Goal: Information Seeking & Learning: Check status

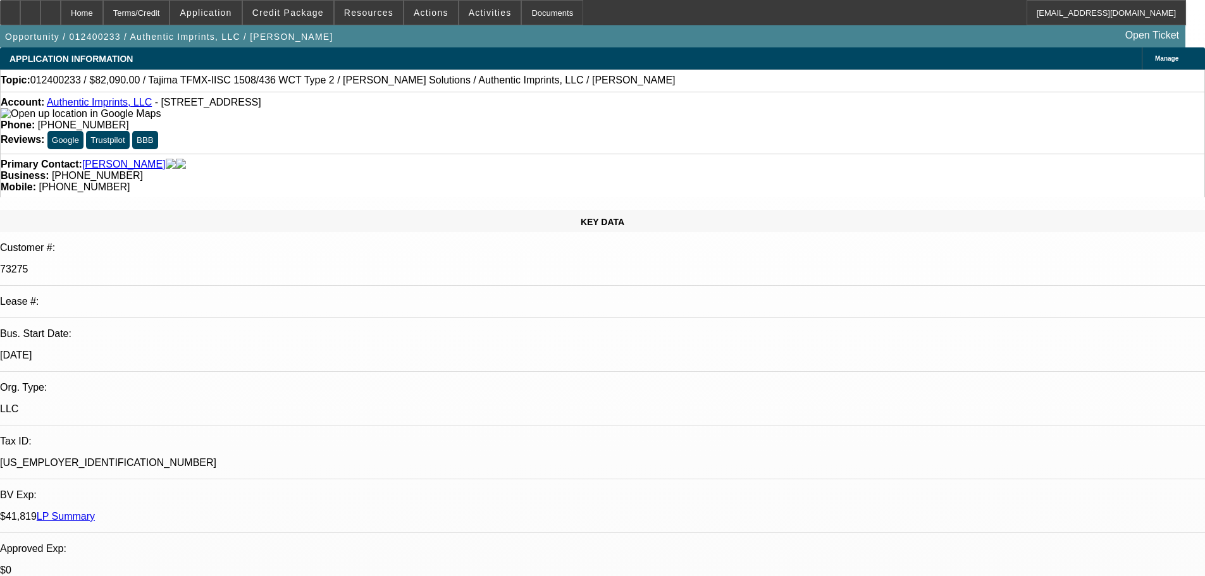
select select "0"
select select "2"
select select "0"
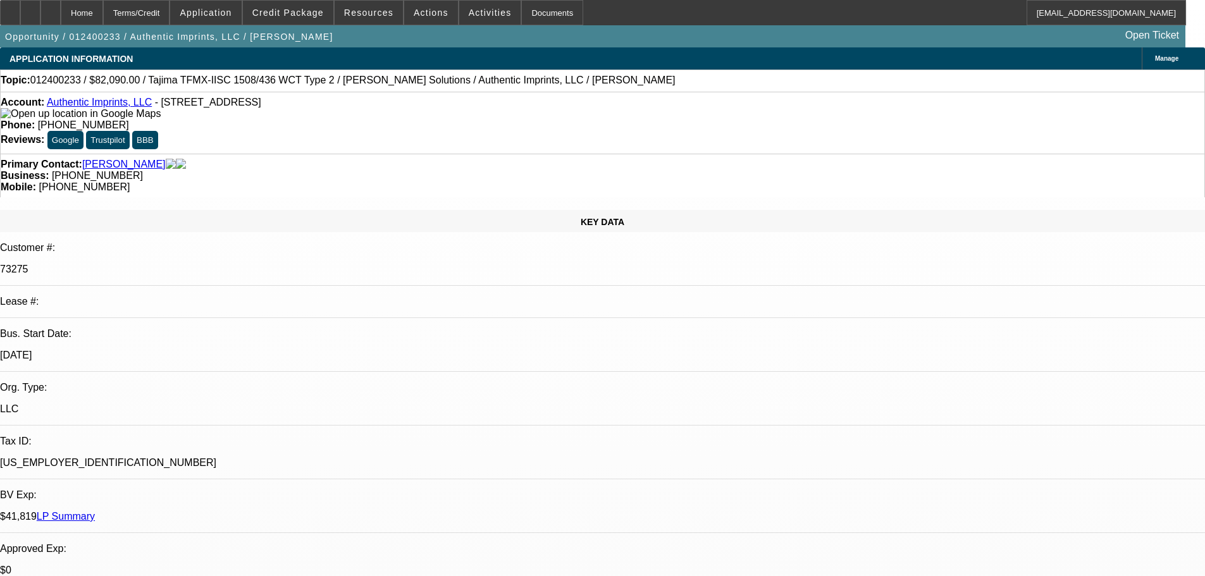
select select "0"
select select "2"
select select "0"
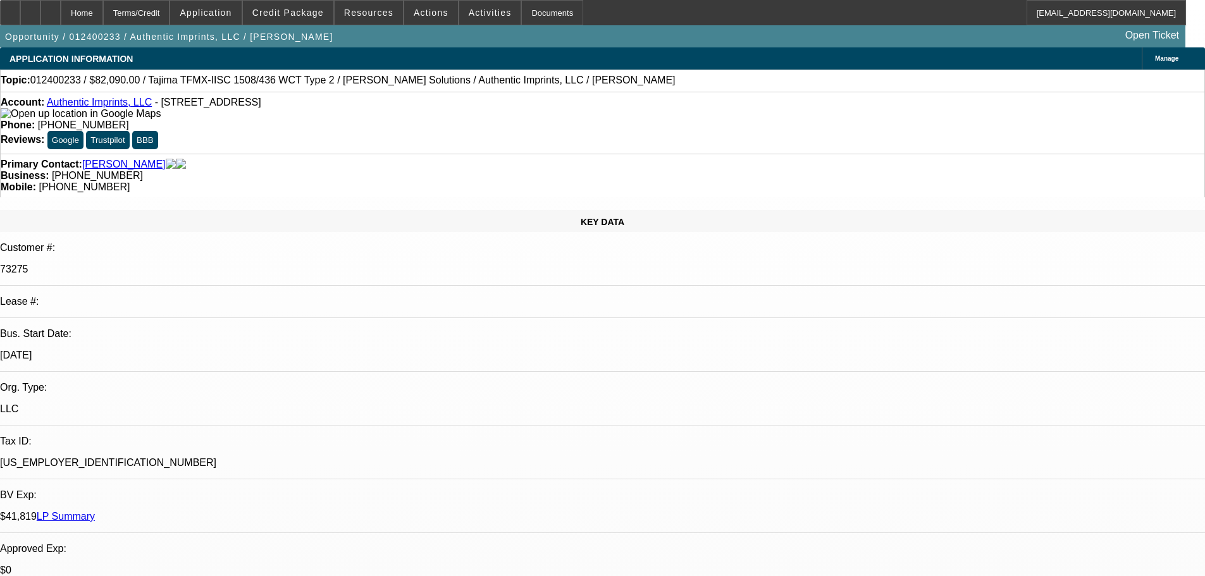
select select "0"
select select "2"
select select "0"
select select "0.1"
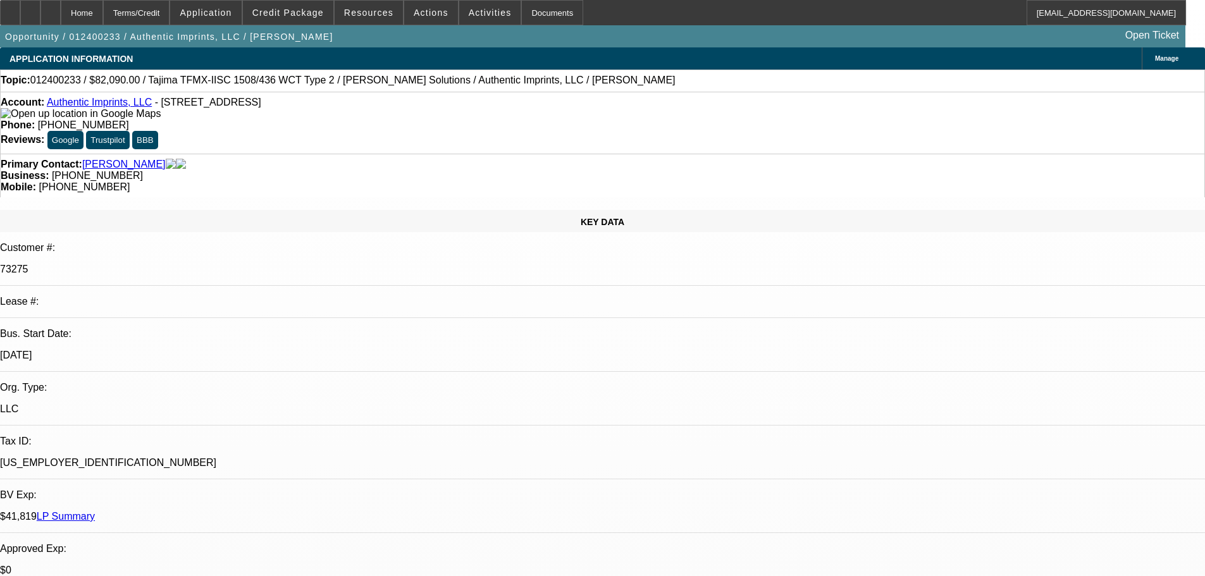
select select "4"
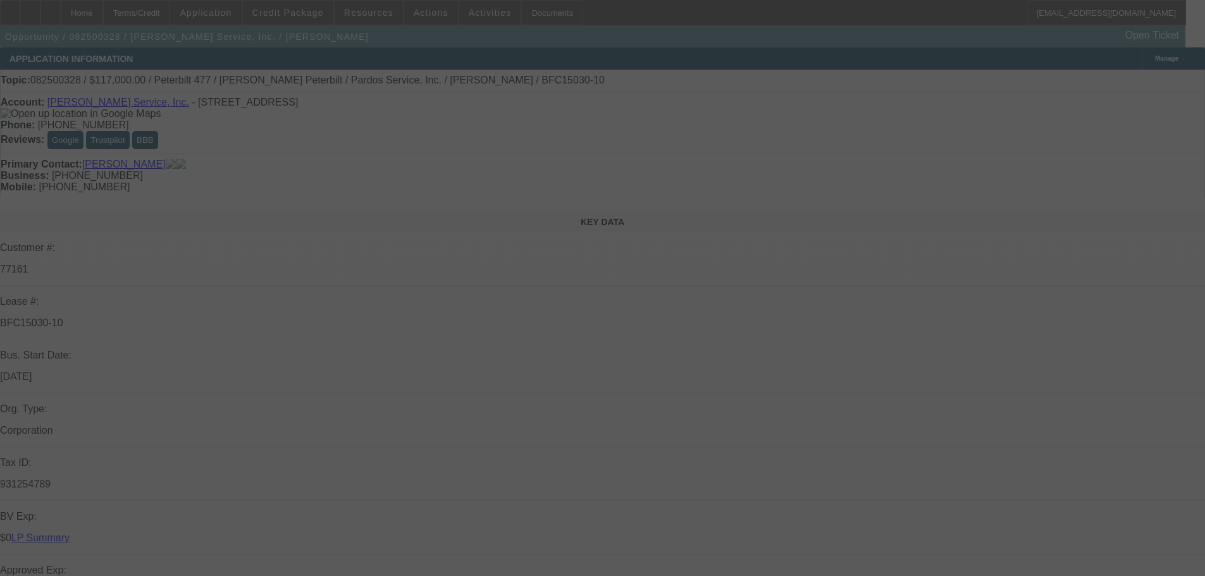
select select "0"
select select "2"
select select "0"
select select "6"
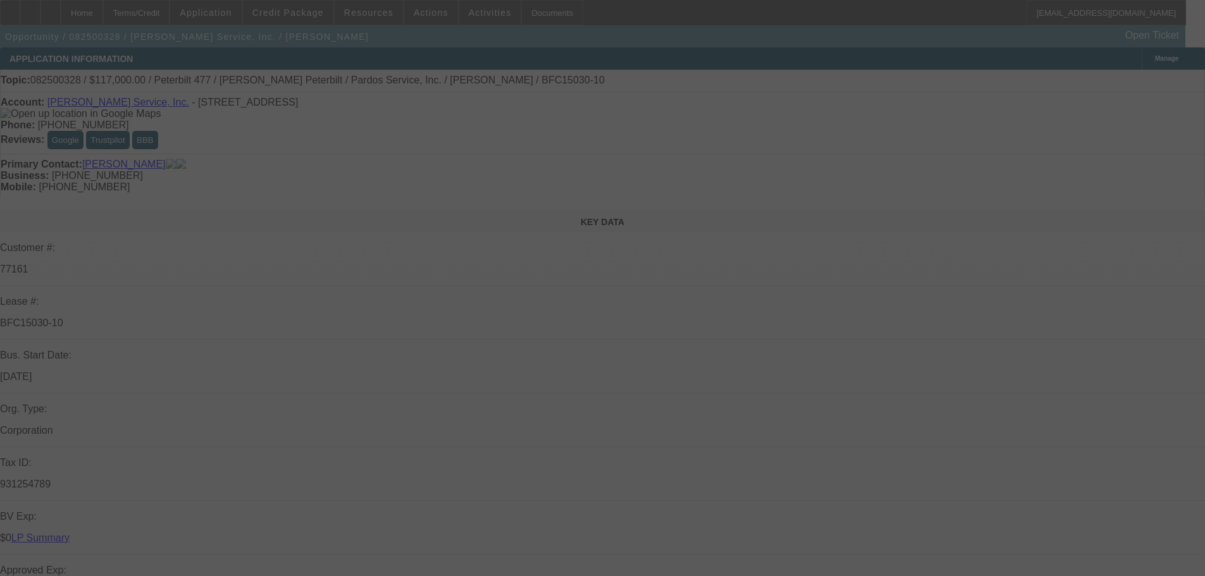
select select "0"
select select "6"
select select "0"
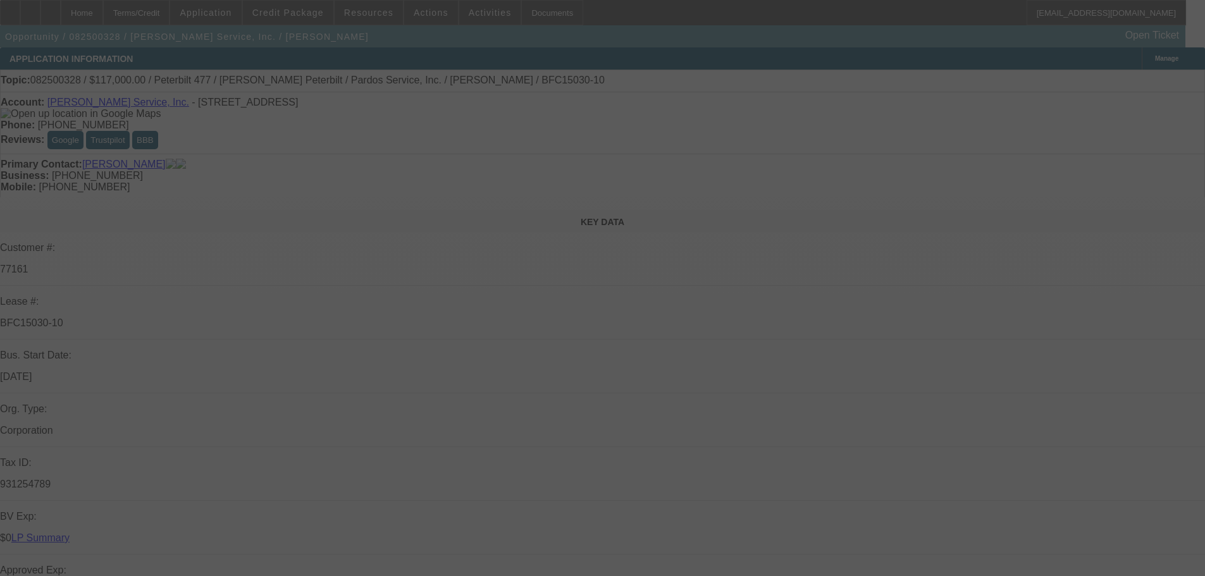
select select "0"
select select "6"
select select "0"
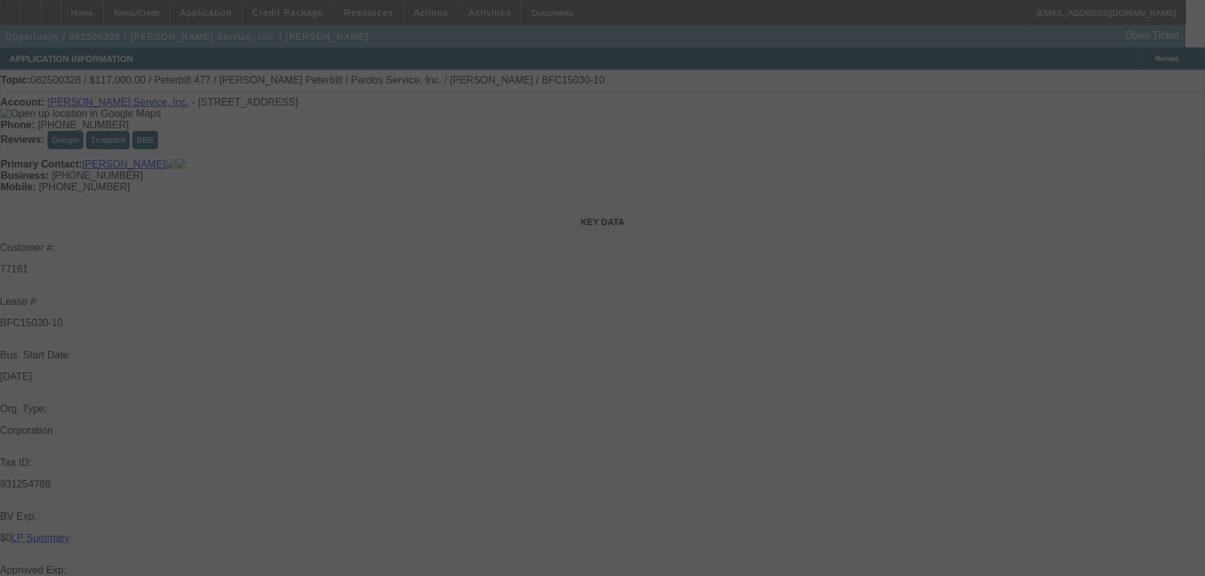
select select "0"
select select "6"
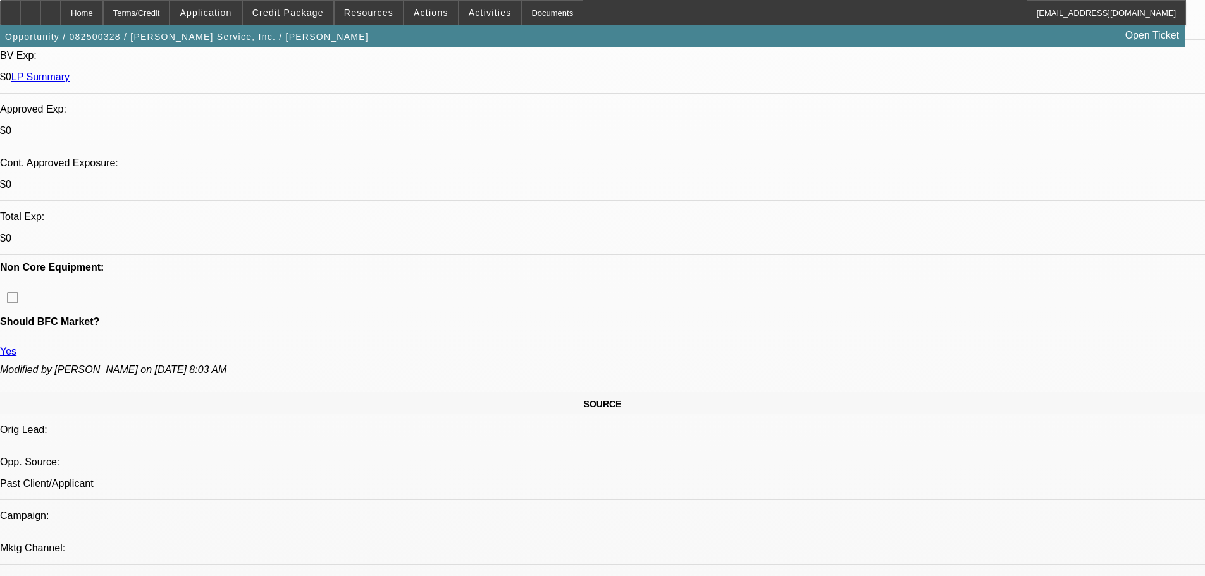
scroll to position [633, 0]
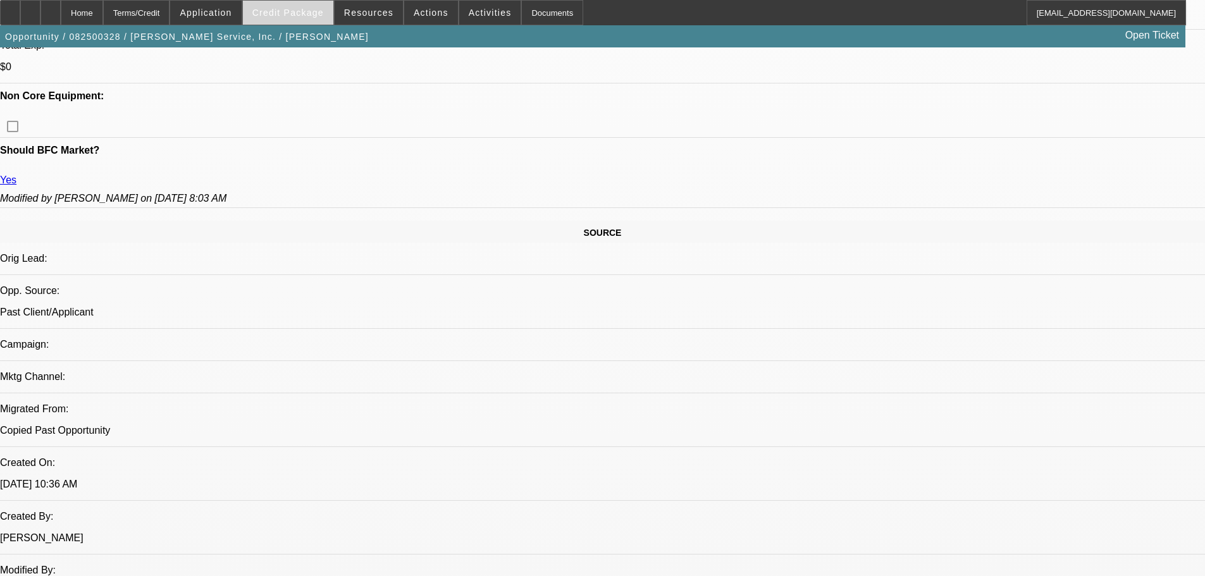
click at [295, 16] on span "Credit Package" at bounding box center [287, 13] width 71 height 10
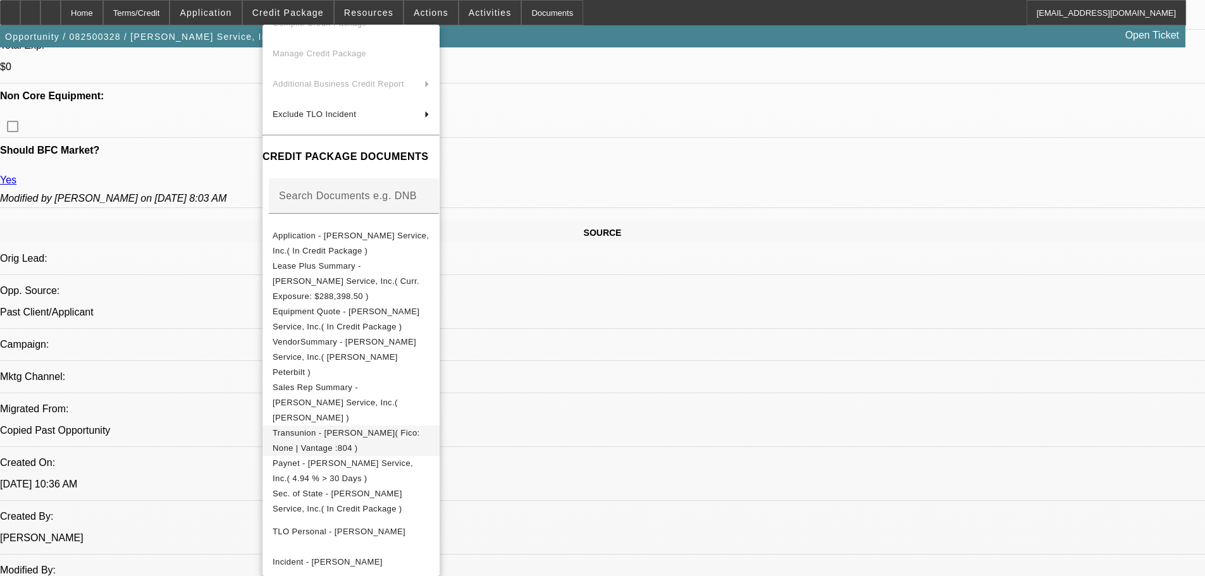
scroll to position [121, 0]
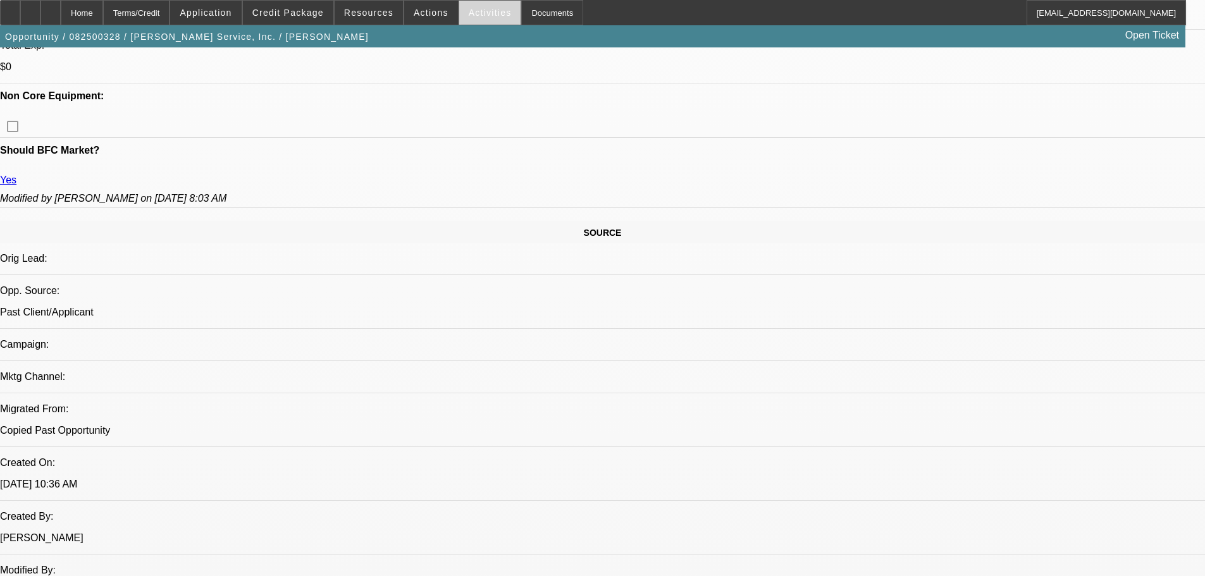
click at [469, 13] on span "Activities" at bounding box center [490, 13] width 43 height 10
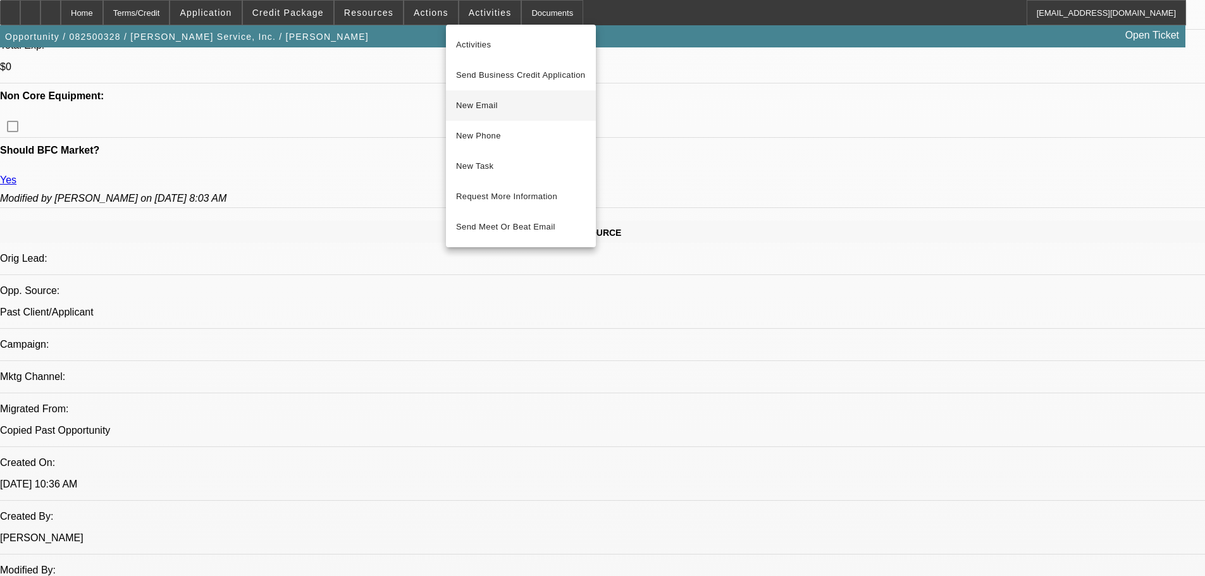
click at [468, 105] on span "New Email" at bounding box center [521, 105] width 130 height 15
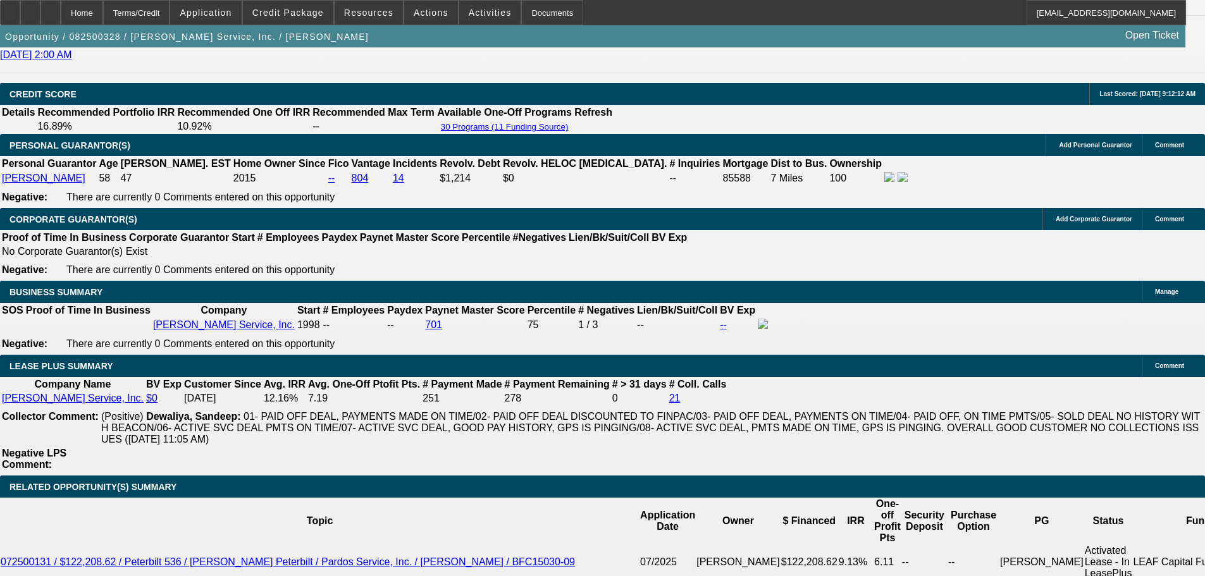
scroll to position [1834, 0]
